Goal: Check status: Check status

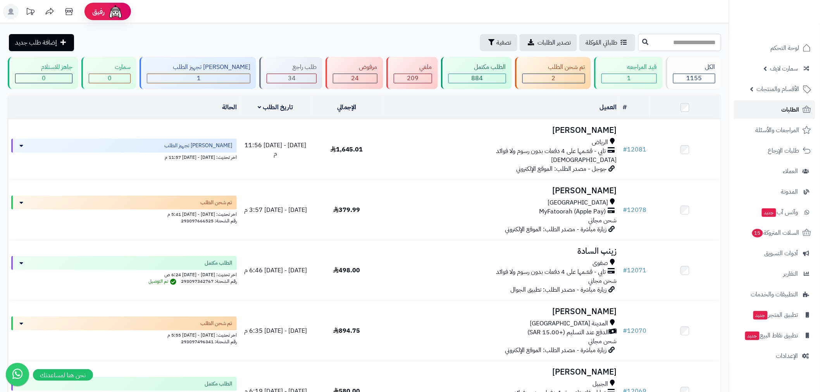
click at [792, 111] on span "الطلبات" at bounding box center [790, 109] width 18 height 11
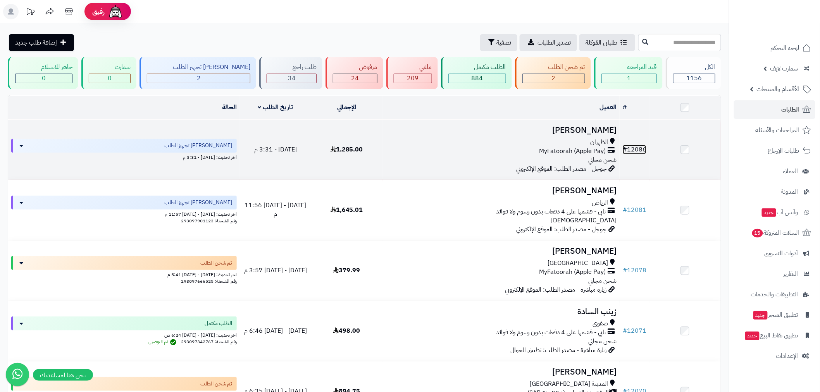
click at [641, 148] on link "# 12086" at bounding box center [634, 149] width 24 height 9
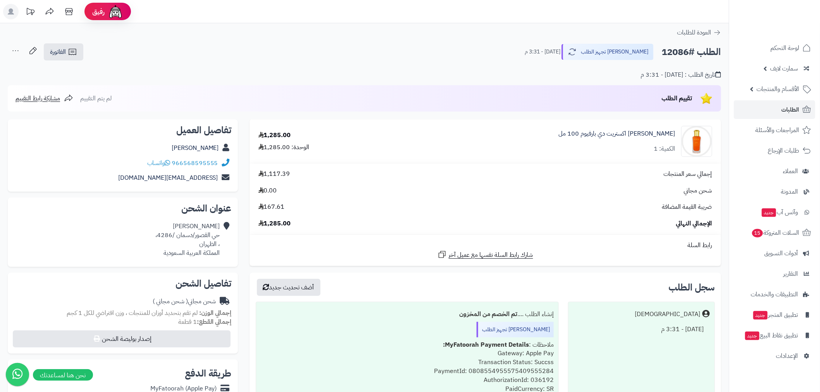
scroll to position [100, 0]
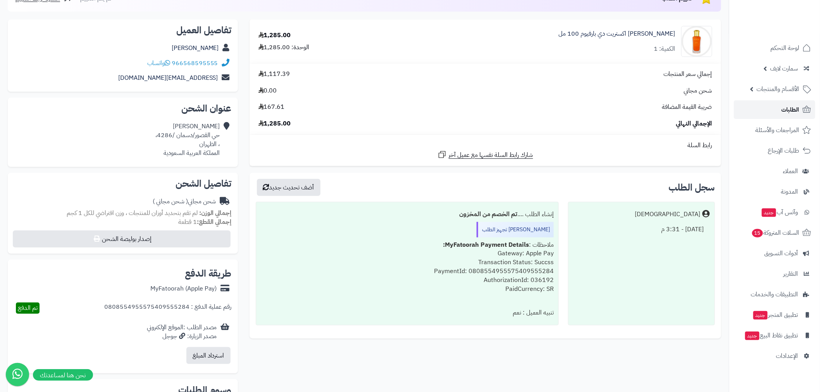
click at [777, 108] on link "الطلبات" at bounding box center [774, 109] width 81 height 19
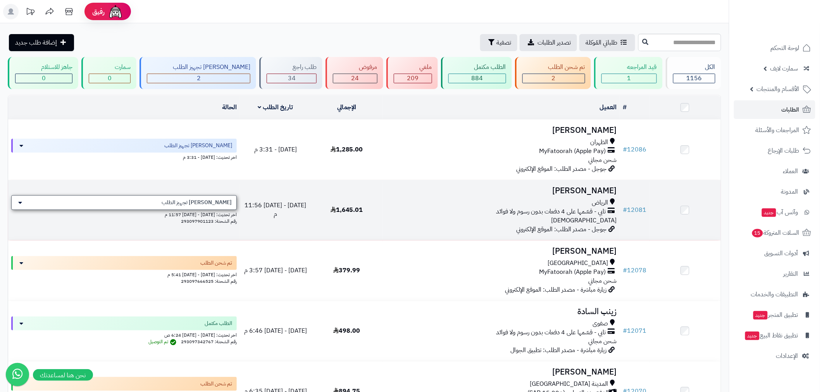
click at [194, 207] on div "[PERSON_NAME] تجهيز الطلب" at bounding box center [123, 202] width 225 height 15
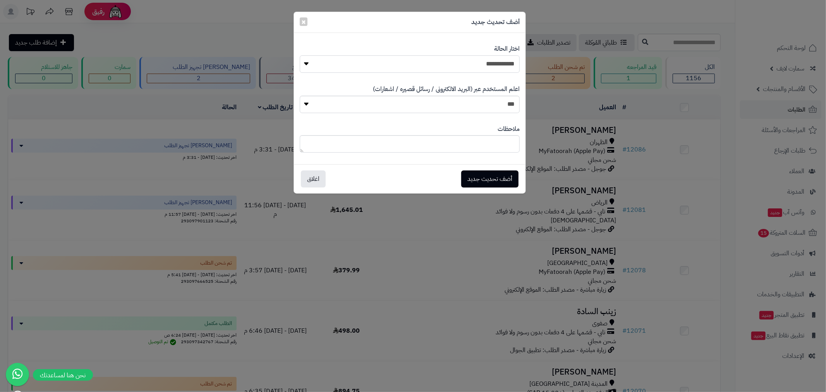
click at [450, 70] on select "**********" at bounding box center [410, 63] width 220 height 17
select select "*"
click at [300, 55] on select "**********" at bounding box center [410, 63] width 220 height 17
click at [508, 176] on button "أضف تحديث جديد" at bounding box center [489, 178] width 57 height 17
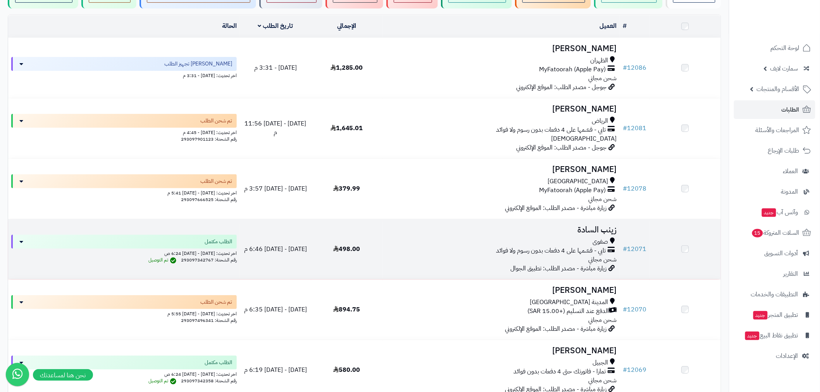
scroll to position [100, 0]
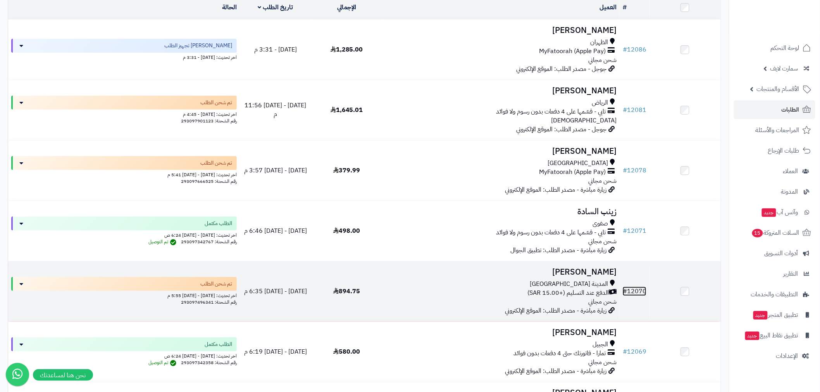
click at [646, 289] on link "# 12070" at bounding box center [634, 291] width 24 height 9
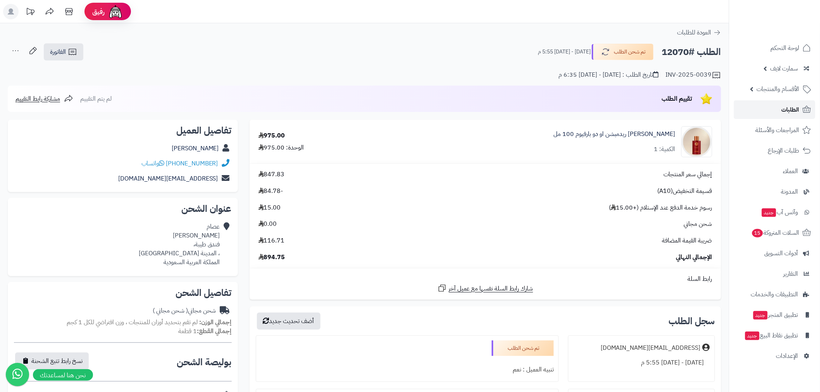
click at [767, 118] on link "الطلبات" at bounding box center [774, 109] width 81 height 19
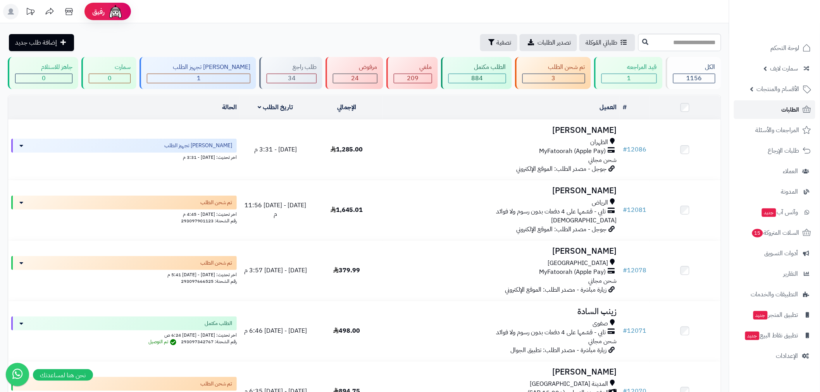
click at [776, 110] on link "الطلبات" at bounding box center [774, 109] width 81 height 19
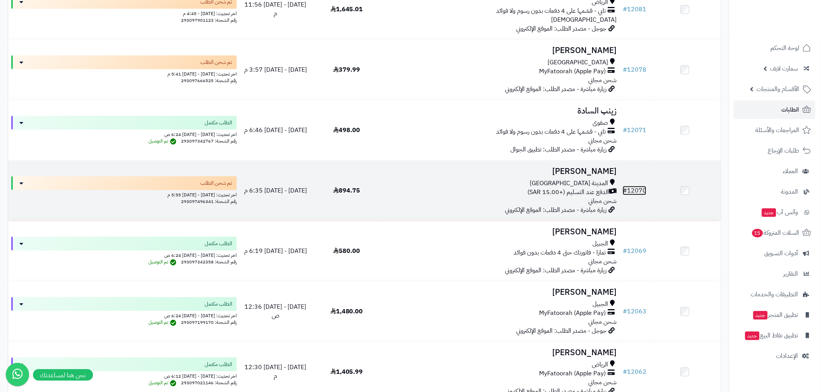
click at [639, 186] on link "# 12070" at bounding box center [634, 190] width 24 height 9
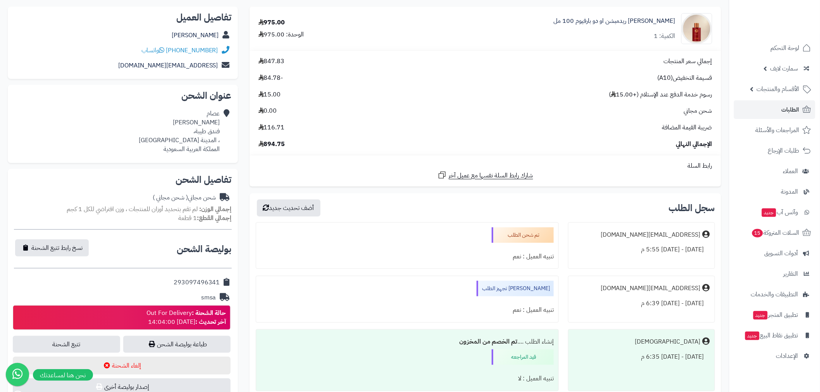
scroll to position [201, 0]
